Goal: Use online tool/utility: Use online tool/utility

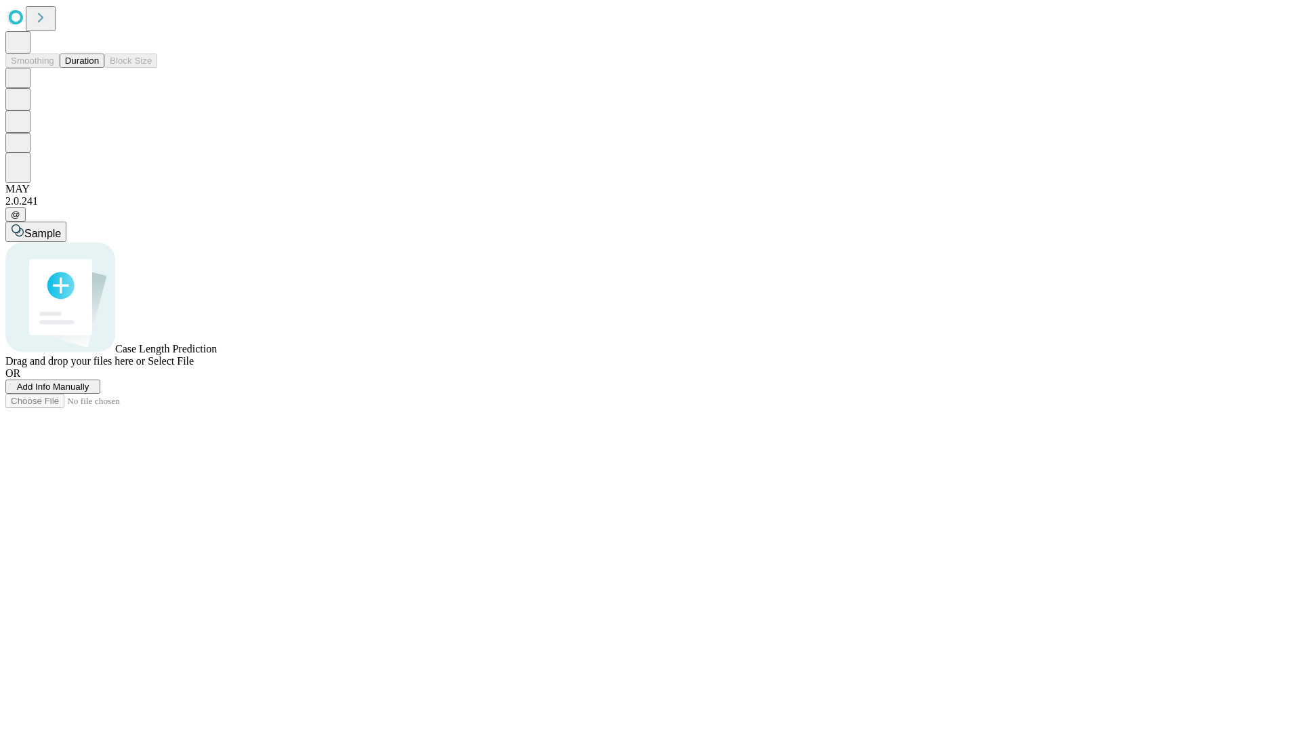
click at [99, 68] on button "Duration" at bounding box center [82, 61] width 45 height 14
click at [194, 367] on span "Select File" at bounding box center [171, 361] width 46 height 12
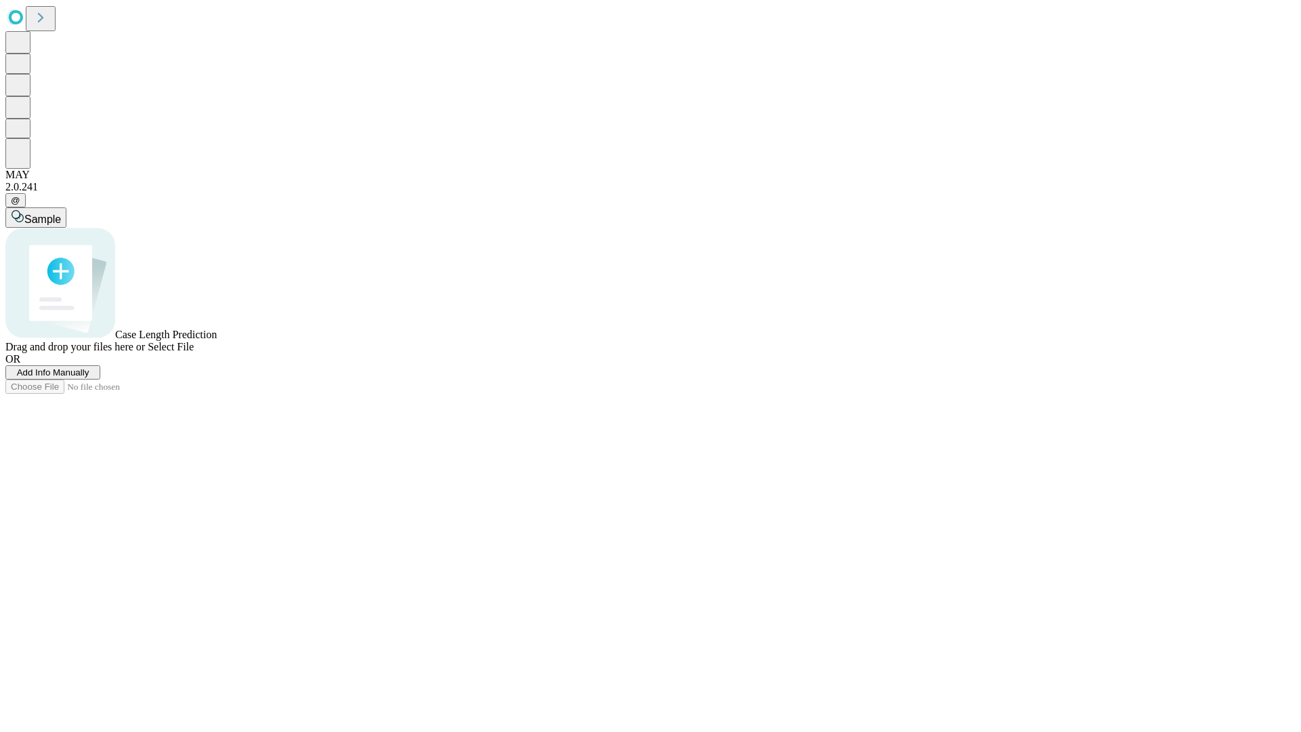
click at [194, 352] on span "Select File" at bounding box center [171, 347] width 46 height 12
